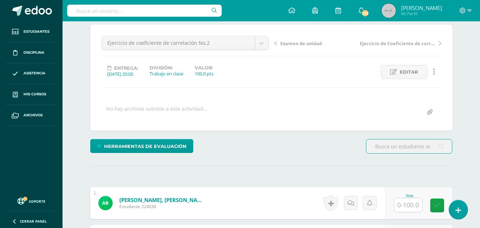
scroll to position [60, 0]
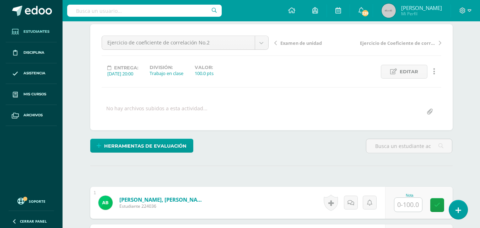
click at [29, 32] on span "Estudiantes" at bounding box center [36, 32] width 26 height 6
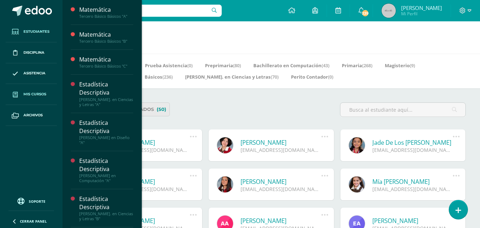
click at [38, 97] on span "Mis cursos" at bounding box center [34, 94] width 23 height 6
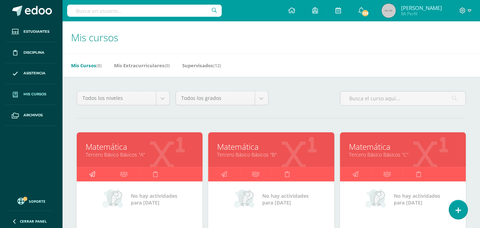
click at [94, 173] on icon at bounding box center [92, 174] width 6 height 14
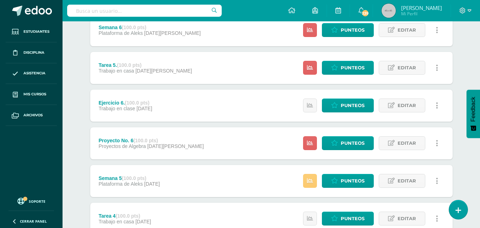
scroll to position [407, 0]
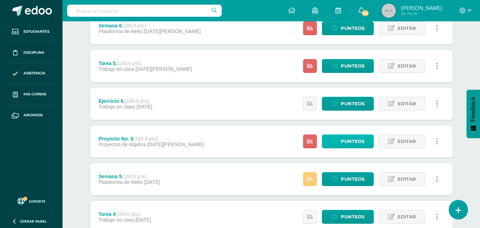
click at [356, 141] on span "Punteos" at bounding box center [352, 141] width 24 height 13
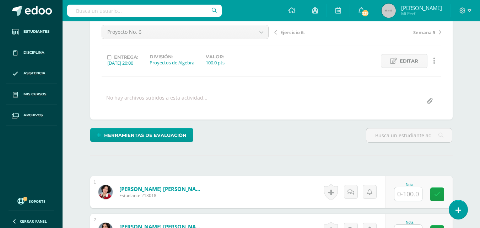
scroll to position [71, 0]
click at [410, 195] on input "text" at bounding box center [408, 193] width 28 height 14
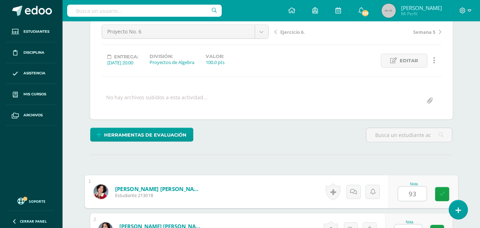
type input "93"
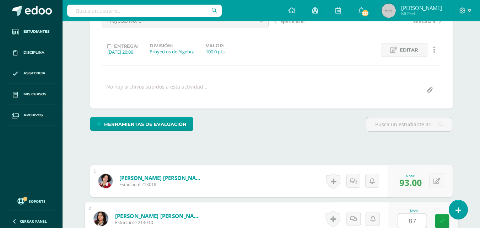
type input "87"
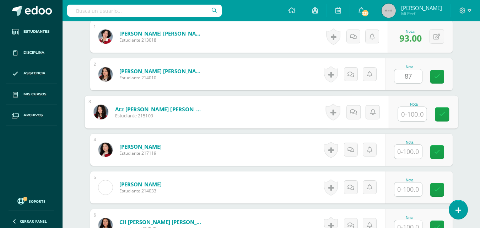
type input "5"
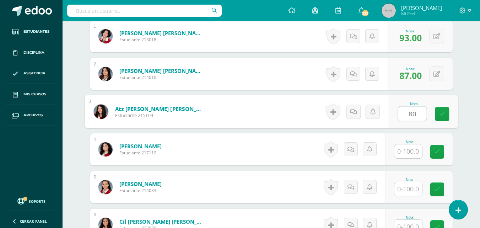
type input "80"
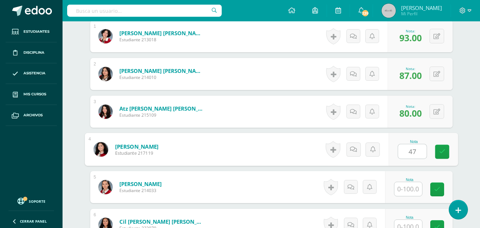
type input "47"
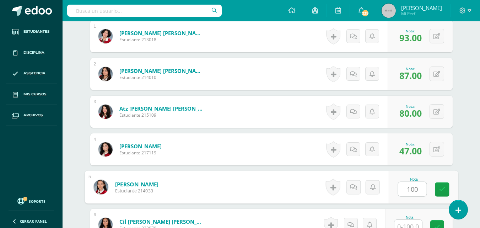
type input "100"
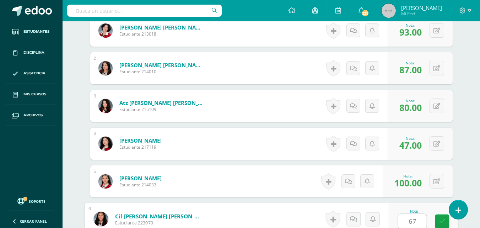
type input "67"
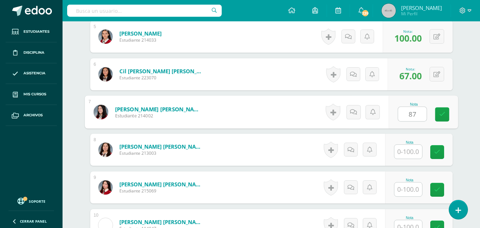
type input "87"
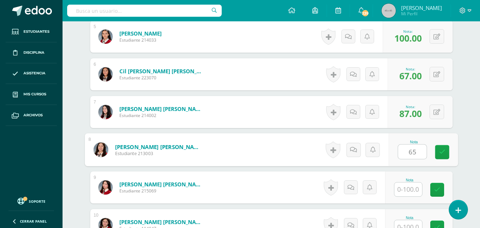
type input "65"
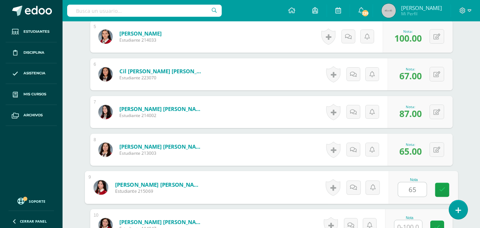
type input "65"
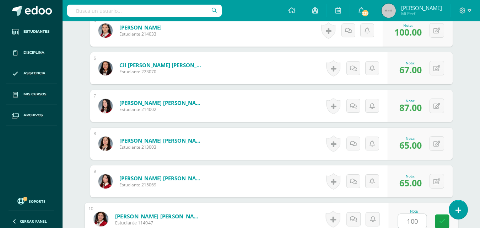
type input "100"
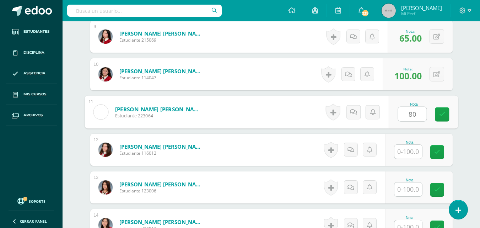
type input "80"
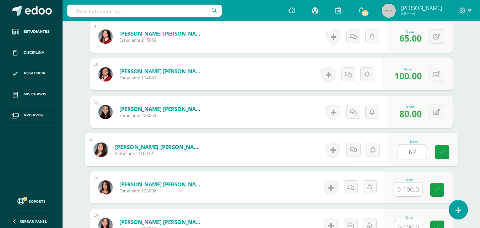
type input "67"
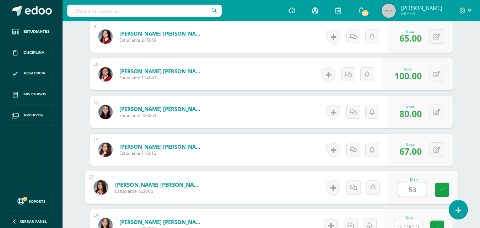
type input "53"
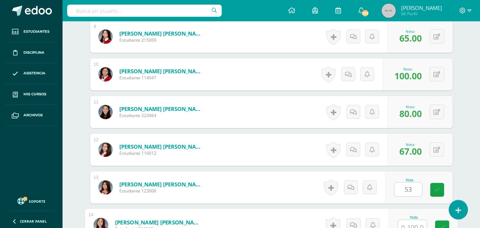
scroll to position [533, 0]
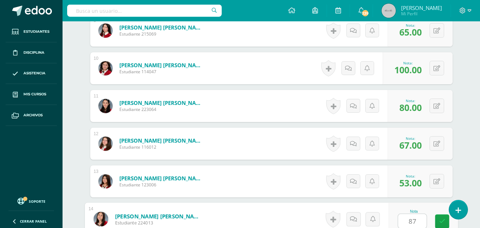
type input "87"
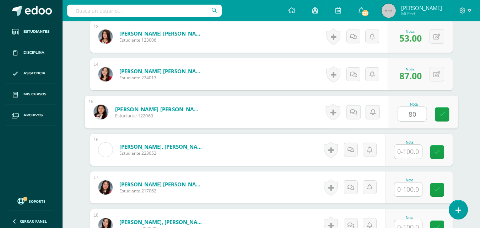
type input "80"
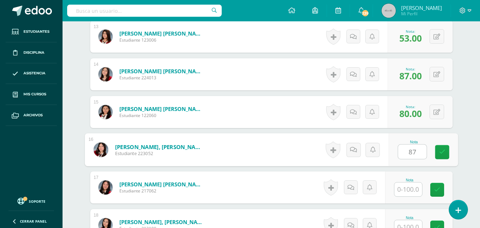
type input "87"
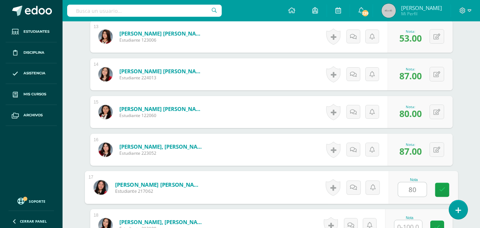
type input "80"
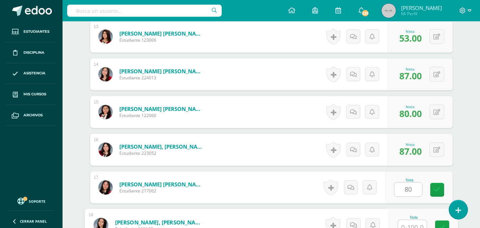
scroll to position [684, 0]
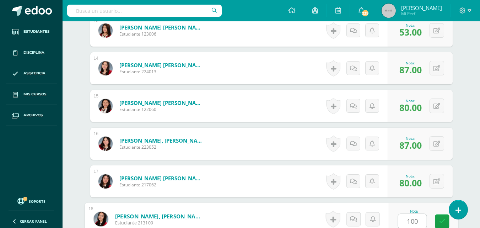
type input "100"
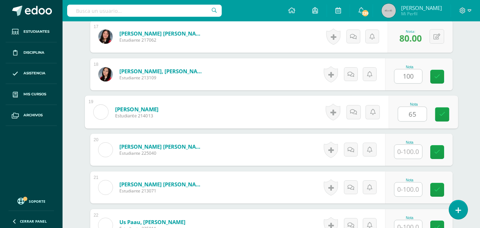
type input "65"
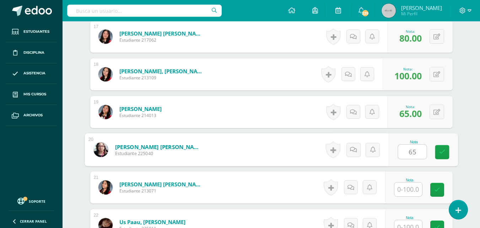
type input "65"
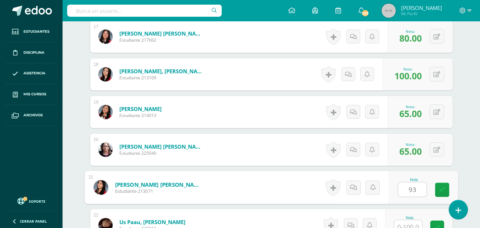
type input "93"
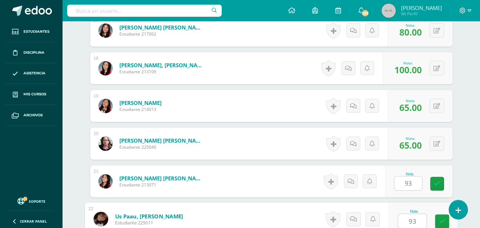
type input "93"
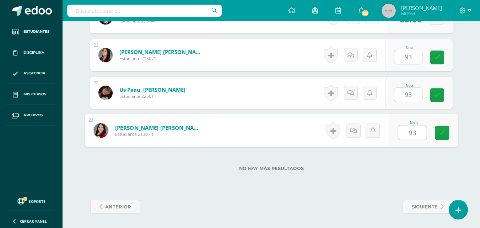
type input "93"
